Goal: Navigation & Orientation: Find specific page/section

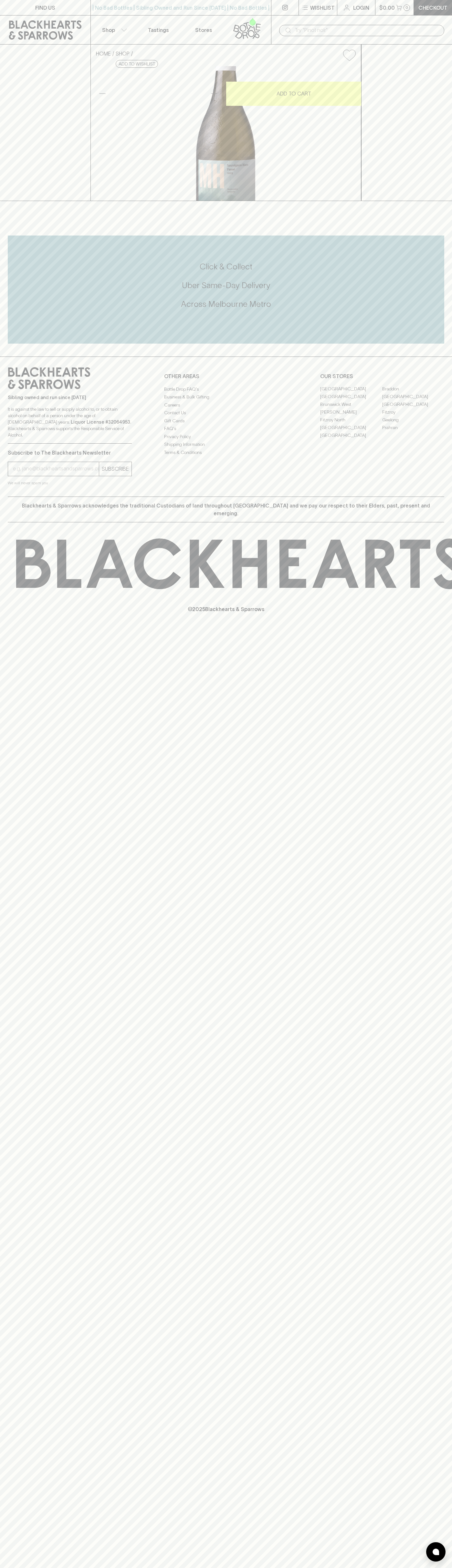
click at [70, 4] on link "FIND US" at bounding box center [45, 7] width 90 height 15
click at [407, 1567] on html "FIND US | No Bad Bottles | Sibling Owned and Run Since [DATE] | No Bad Bottles …" at bounding box center [226, 784] width 452 height 1568
